Goal: Find specific page/section

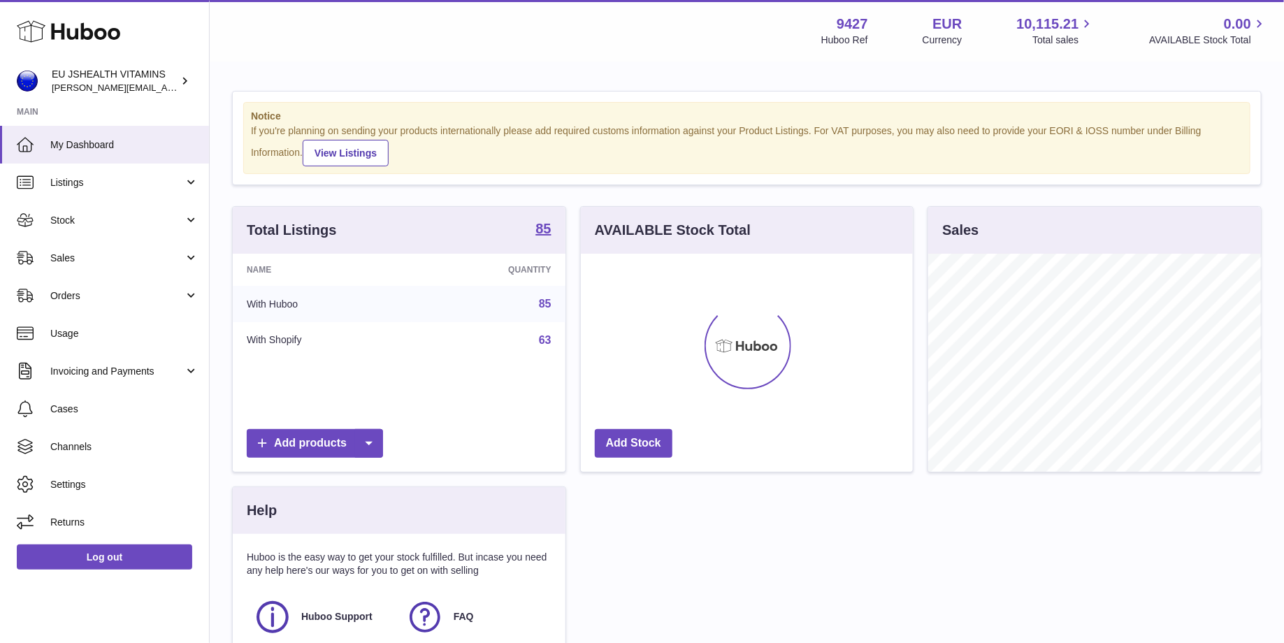
scroll to position [217, 333]
click at [105, 254] on span "Sales" at bounding box center [117, 258] width 134 height 13
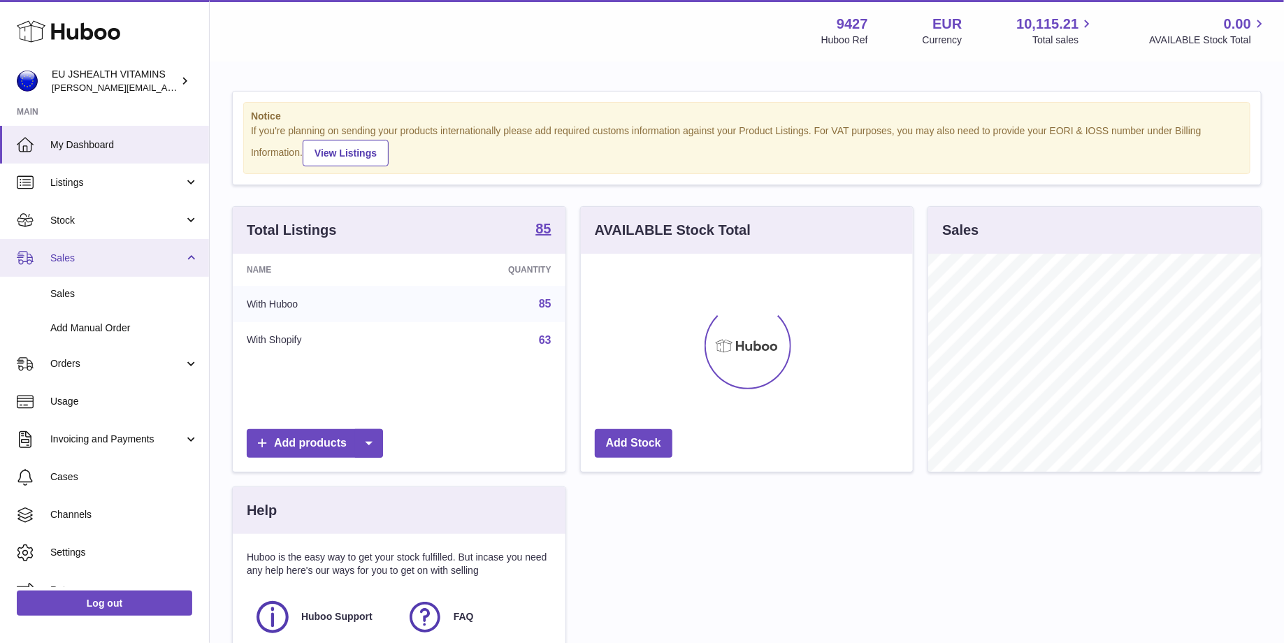
click at [105, 239] on link "Sales" at bounding box center [104, 258] width 209 height 38
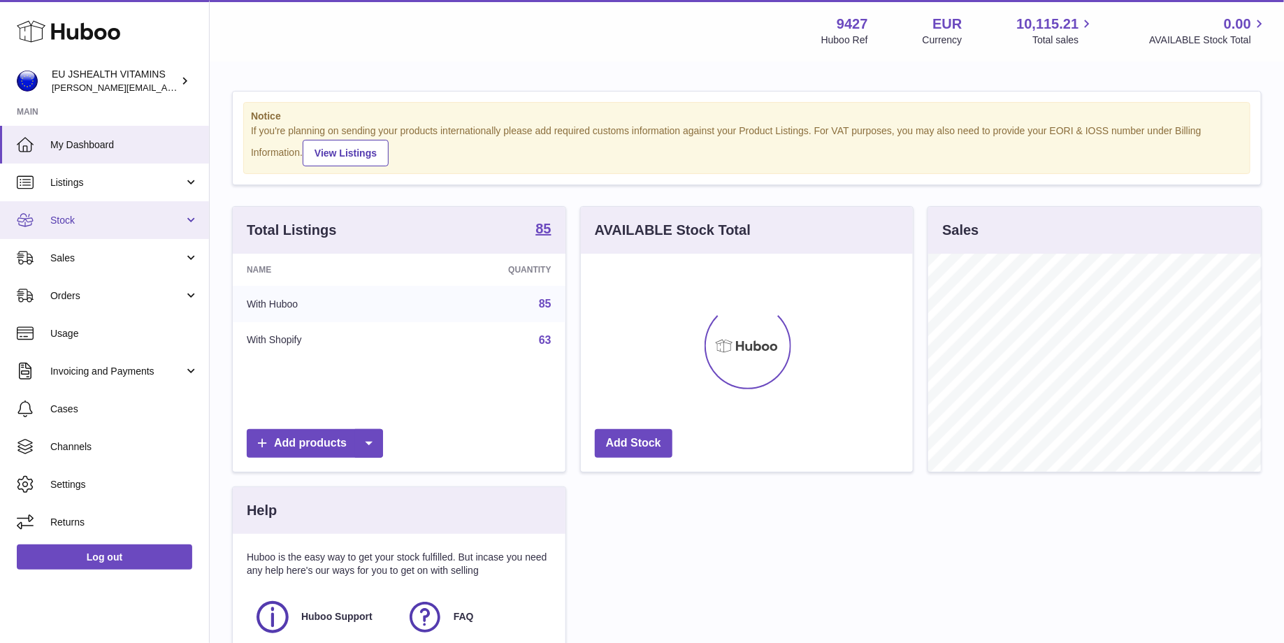
click at [108, 222] on span "Stock" at bounding box center [117, 220] width 134 height 13
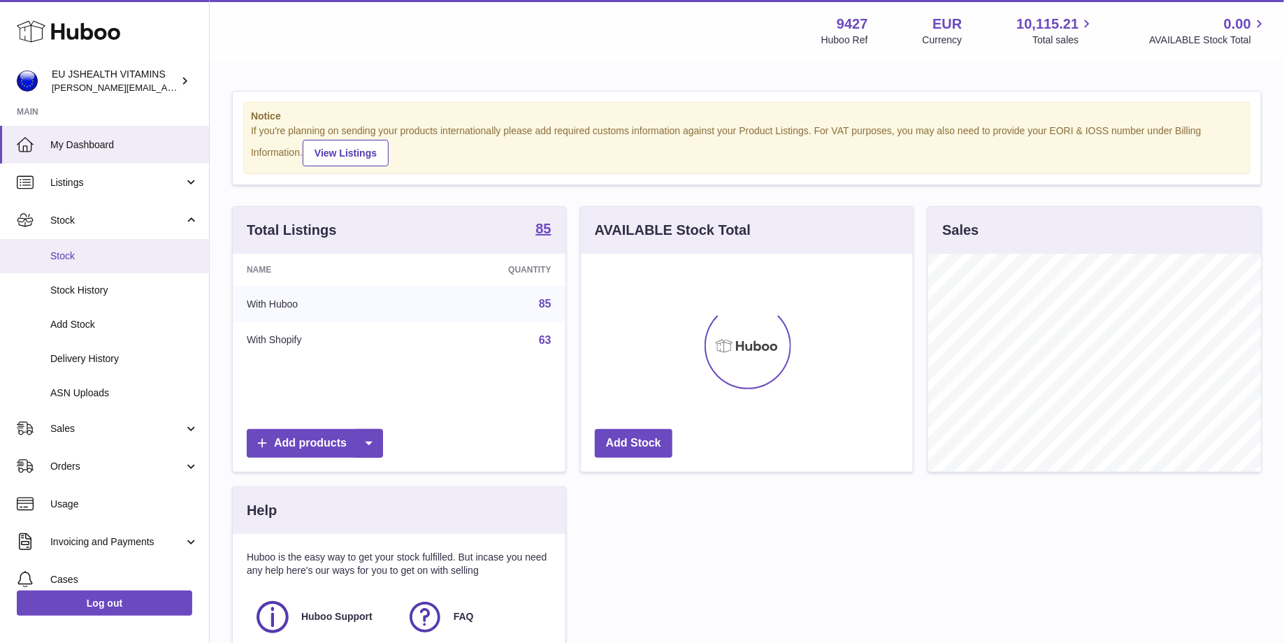
click at [108, 247] on link "Stock" at bounding box center [104, 256] width 209 height 34
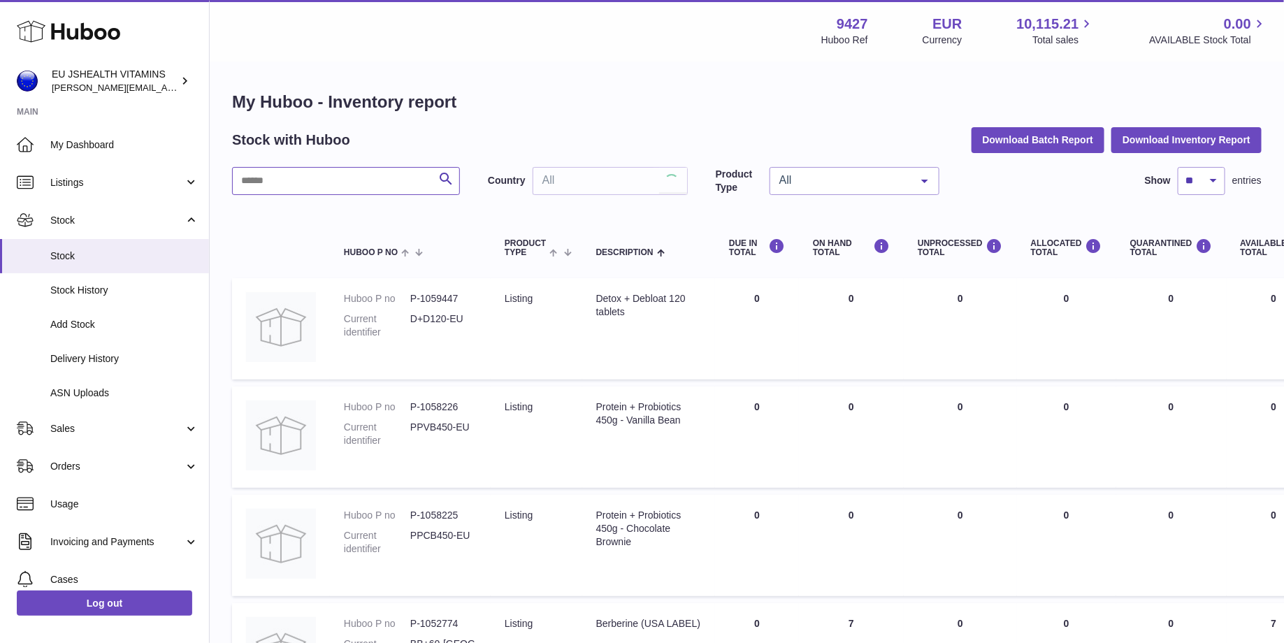
click at [371, 178] on input "text" at bounding box center [346, 181] width 228 height 28
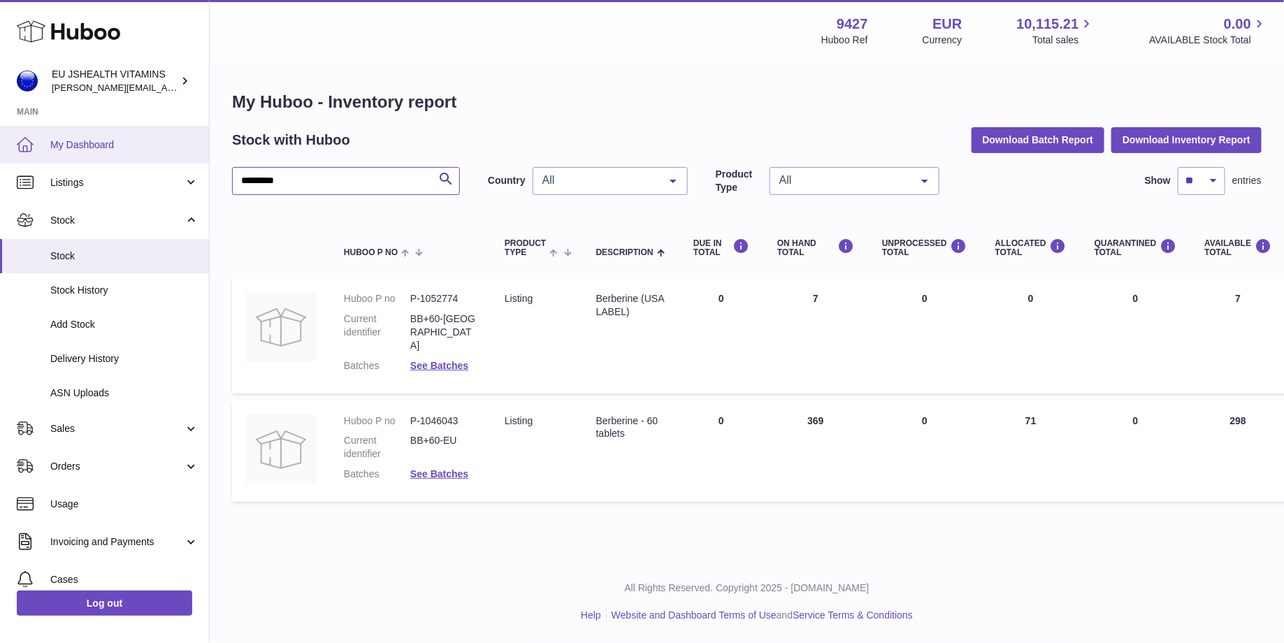
type input "*********"
click at [148, 134] on link "My Dashboard" at bounding box center [104, 145] width 209 height 38
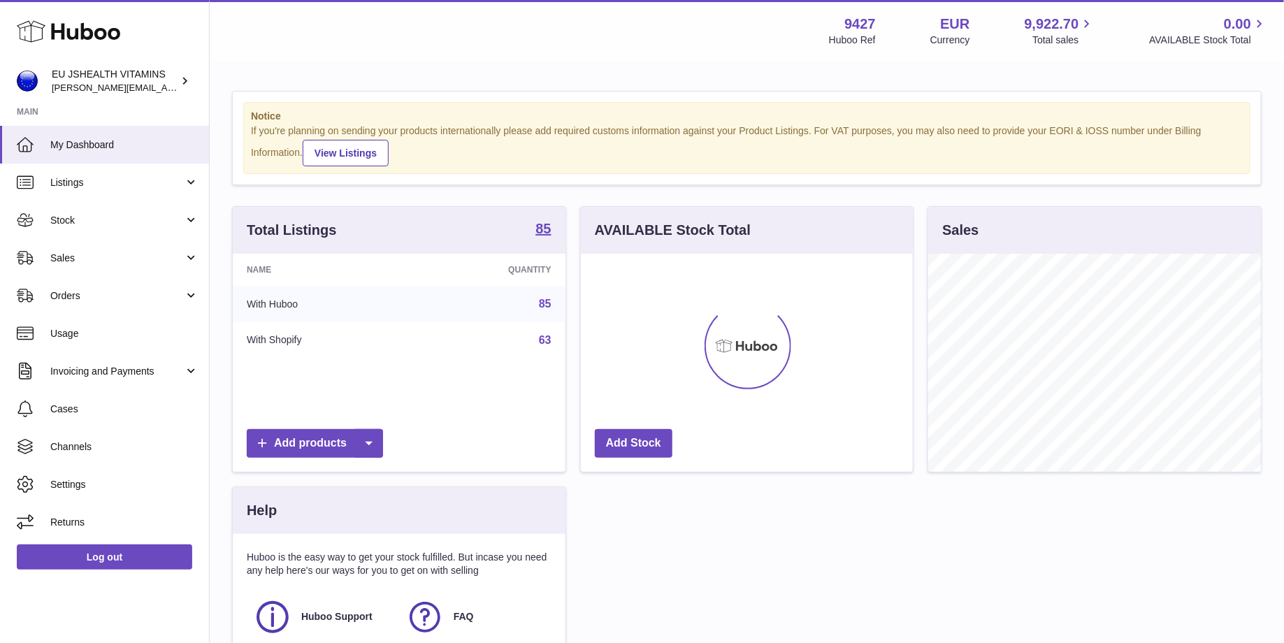
scroll to position [217, 333]
click at [121, 553] on link "Log out" at bounding box center [104, 557] width 175 height 25
